Goal: Task Accomplishment & Management: Use online tool/utility

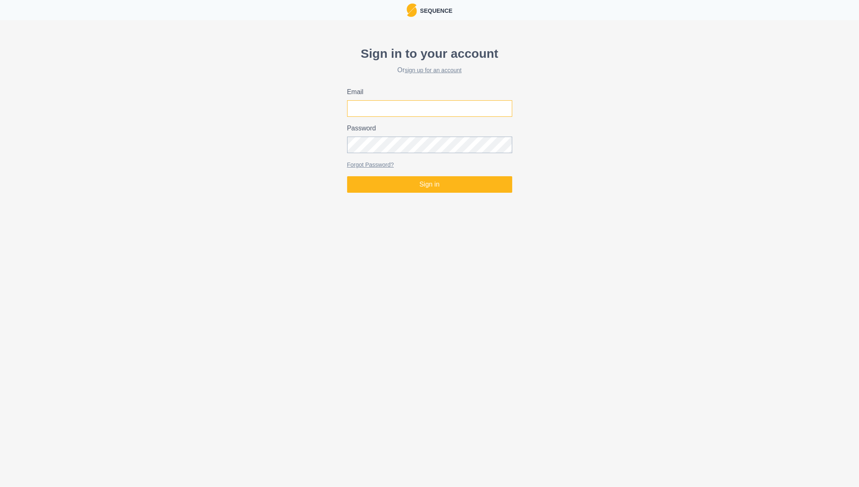
click at [404, 102] on input "Email" at bounding box center [429, 108] width 165 height 17
type input "[EMAIL_ADDRESS][DOMAIN_NAME]"
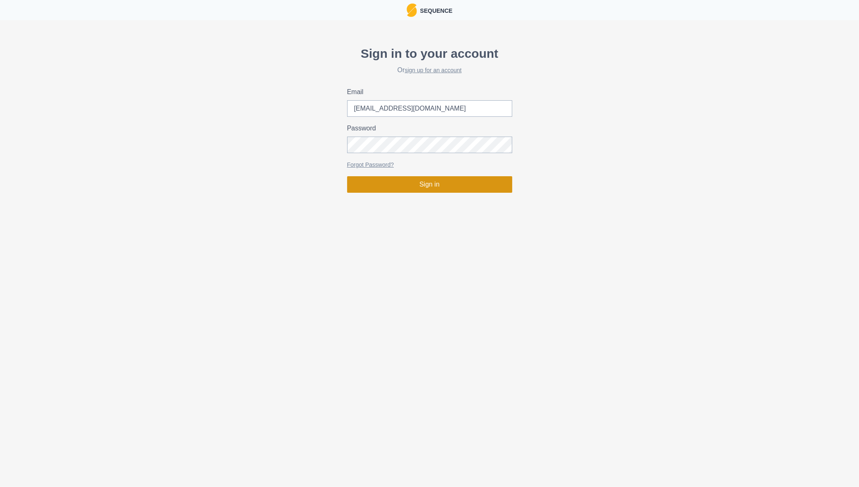
click at [472, 186] on button "Sign in" at bounding box center [429, 184] width 165 height 17
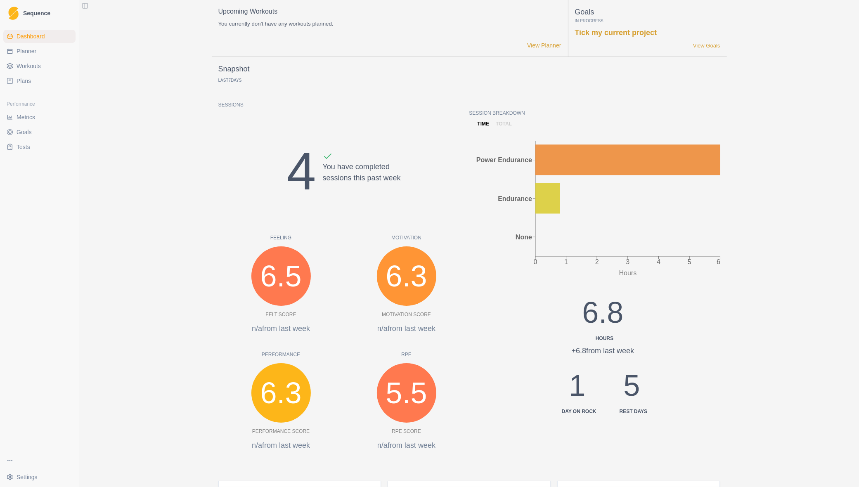
click at [23, 44] on ul "Dashboard Planner Workouts Plans" at bounding box center [39, 59] width 72 height 58
click at [28, 48] on span "Planner" at bounding box center [27, 51] width 20 height 8
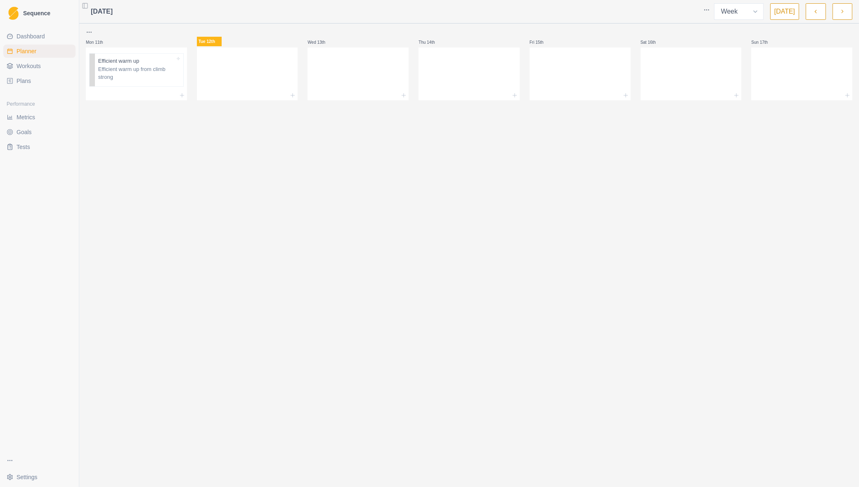
click at [811, 13] on button "button" at bounding box center [815, 11] width 20 height 17
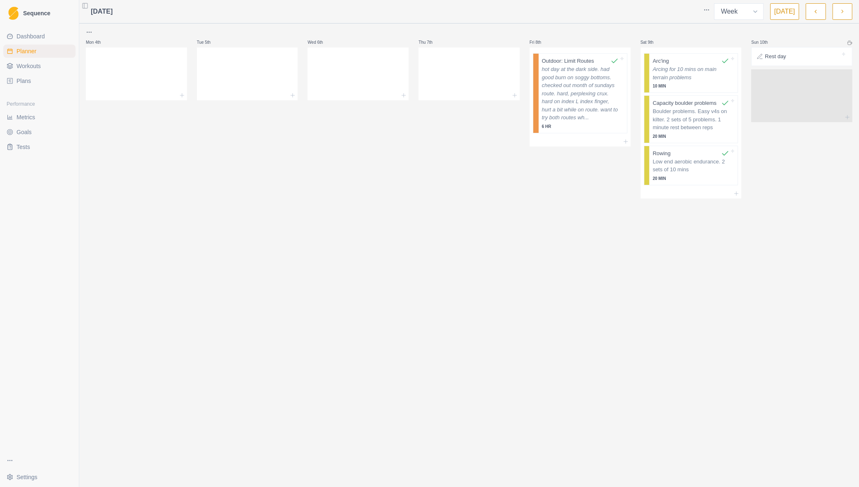
click at [834, 11] on button "button" at bounding box center [842, 11] width 20 height 17
